Goal: Task Accomplishment & Management: Manage account settings

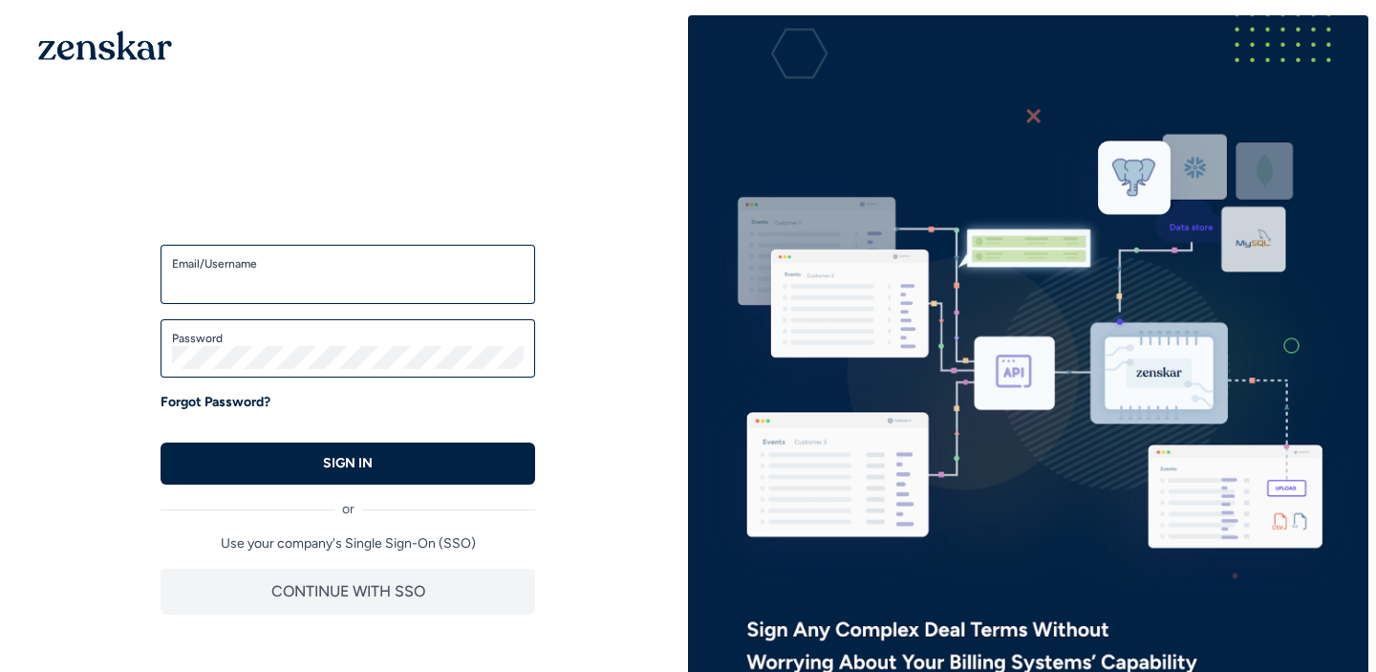
type input "**********"
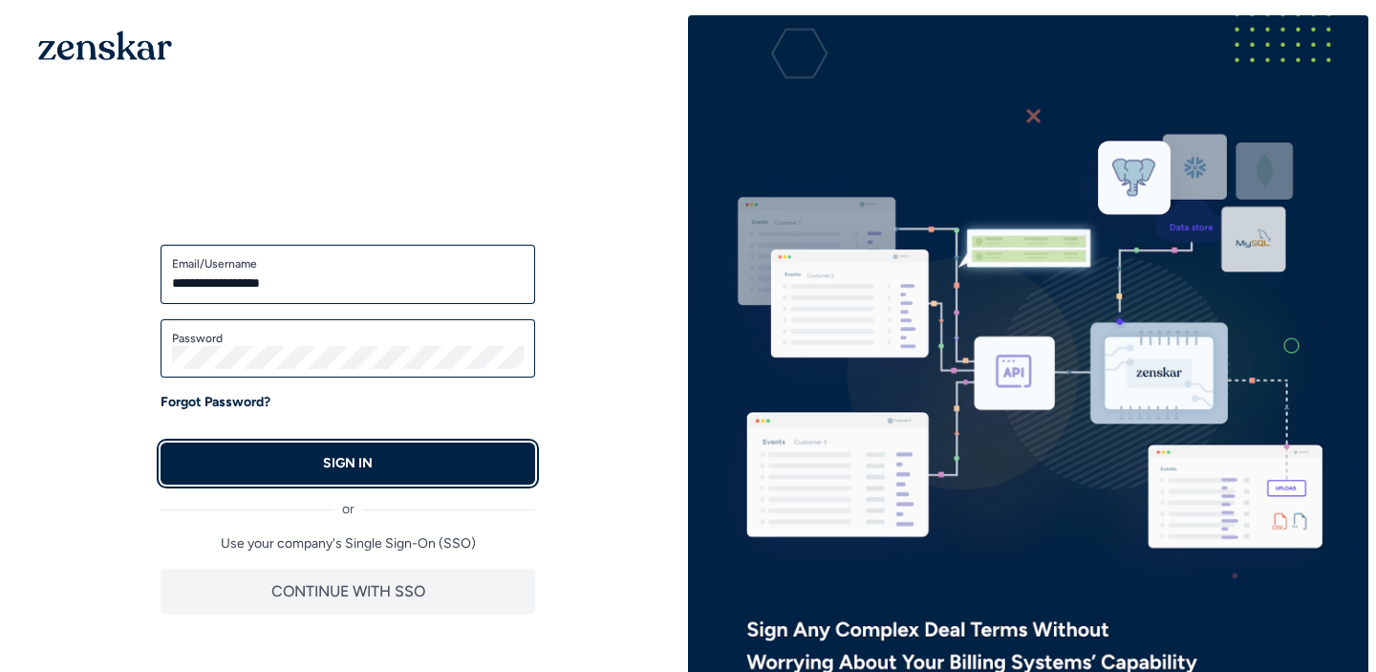
click at [444, 469] on button "SIGN IN" at bounding box center [348, 464] width 375 height 42
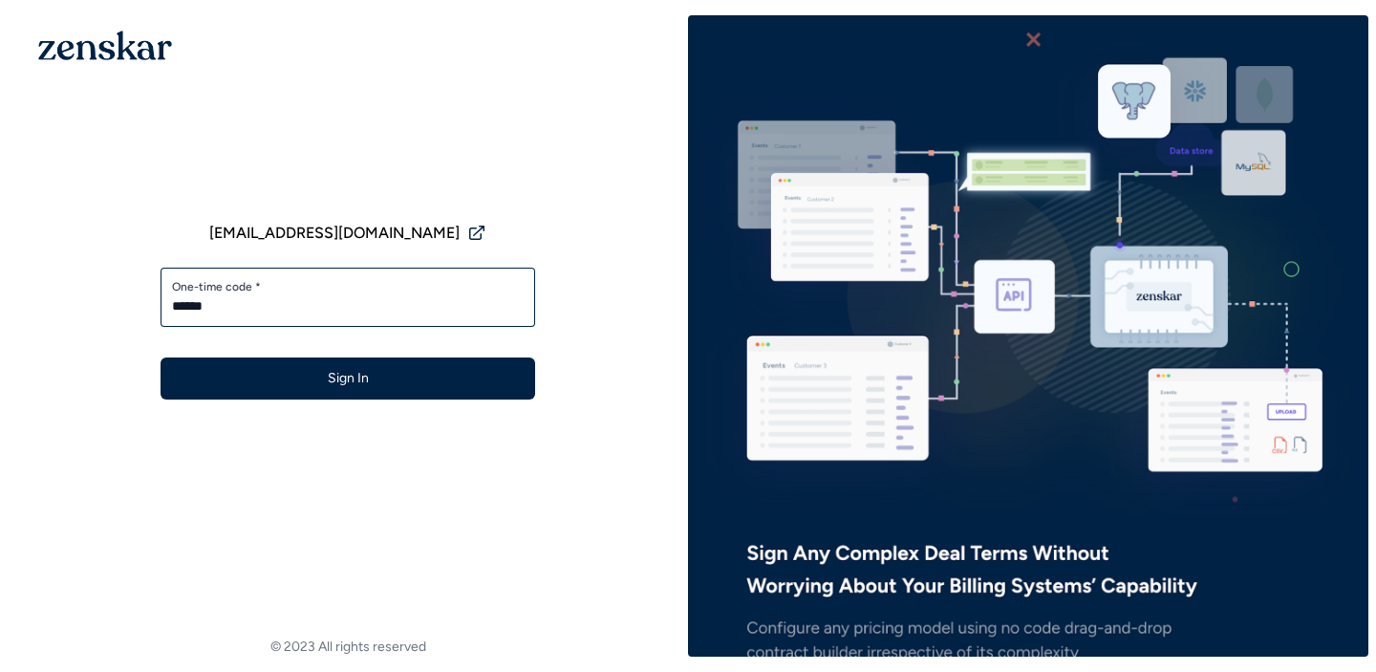
type input "******"
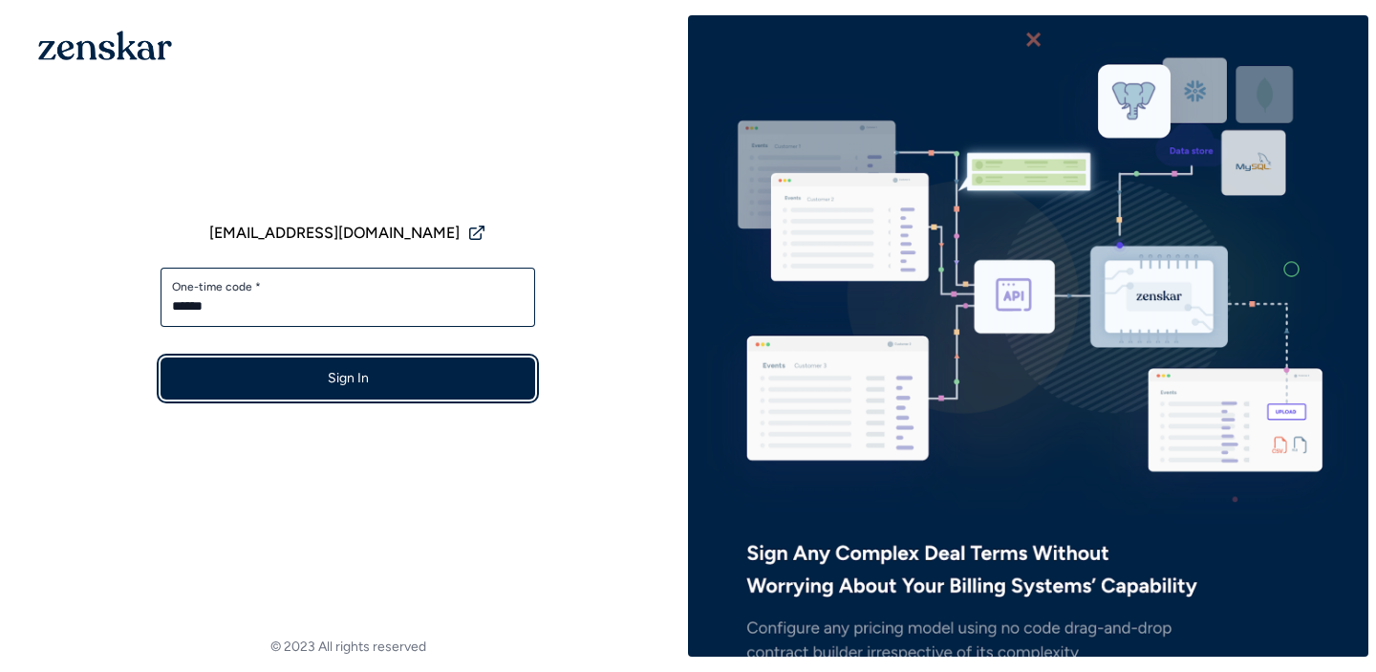
click at [459, 381] on button "Sign In" at bounding box center [348, 378] width 375 height 42
